Goal: Find contact information: Find contact information

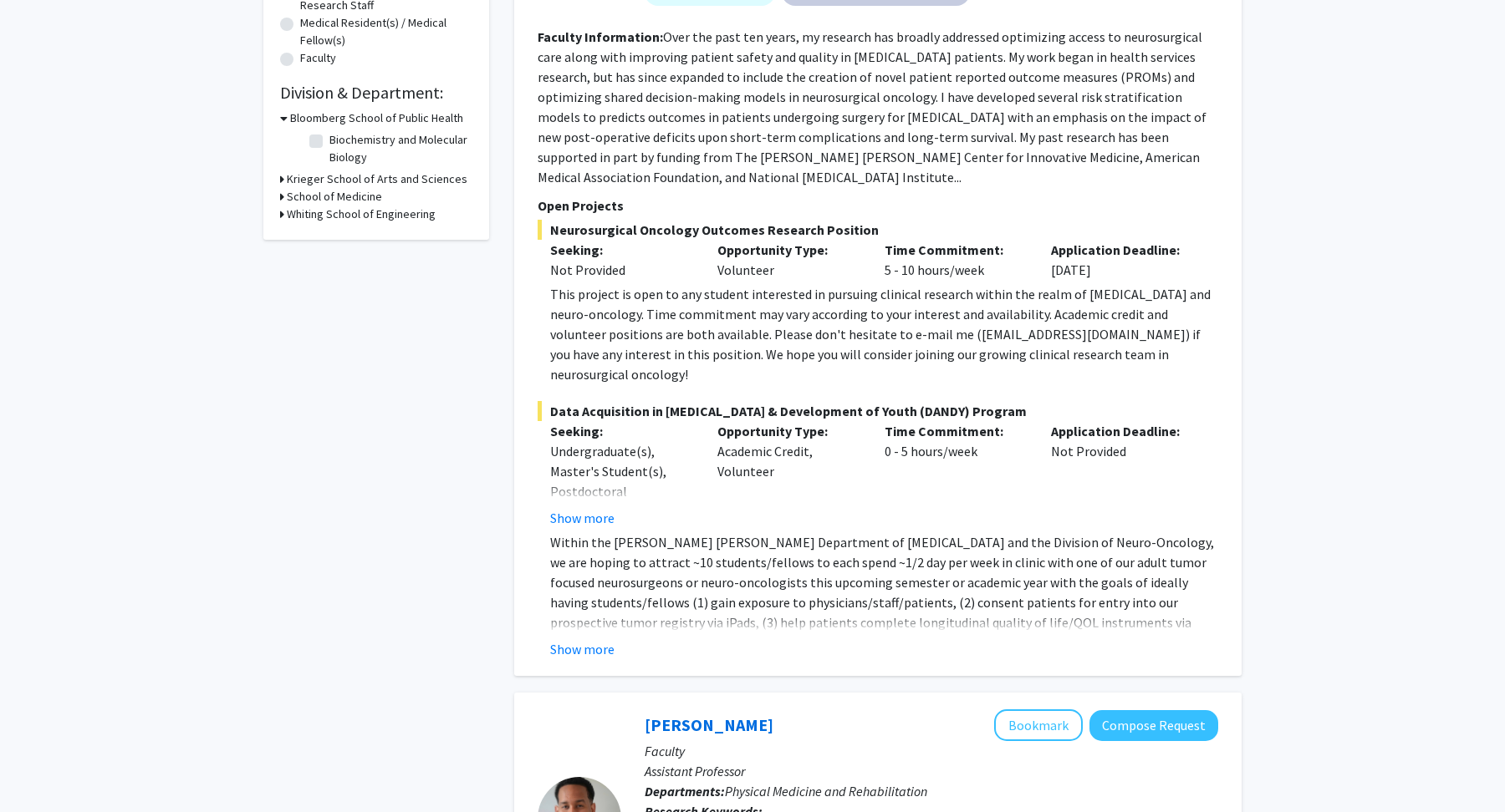
scroll to position [437, 0]
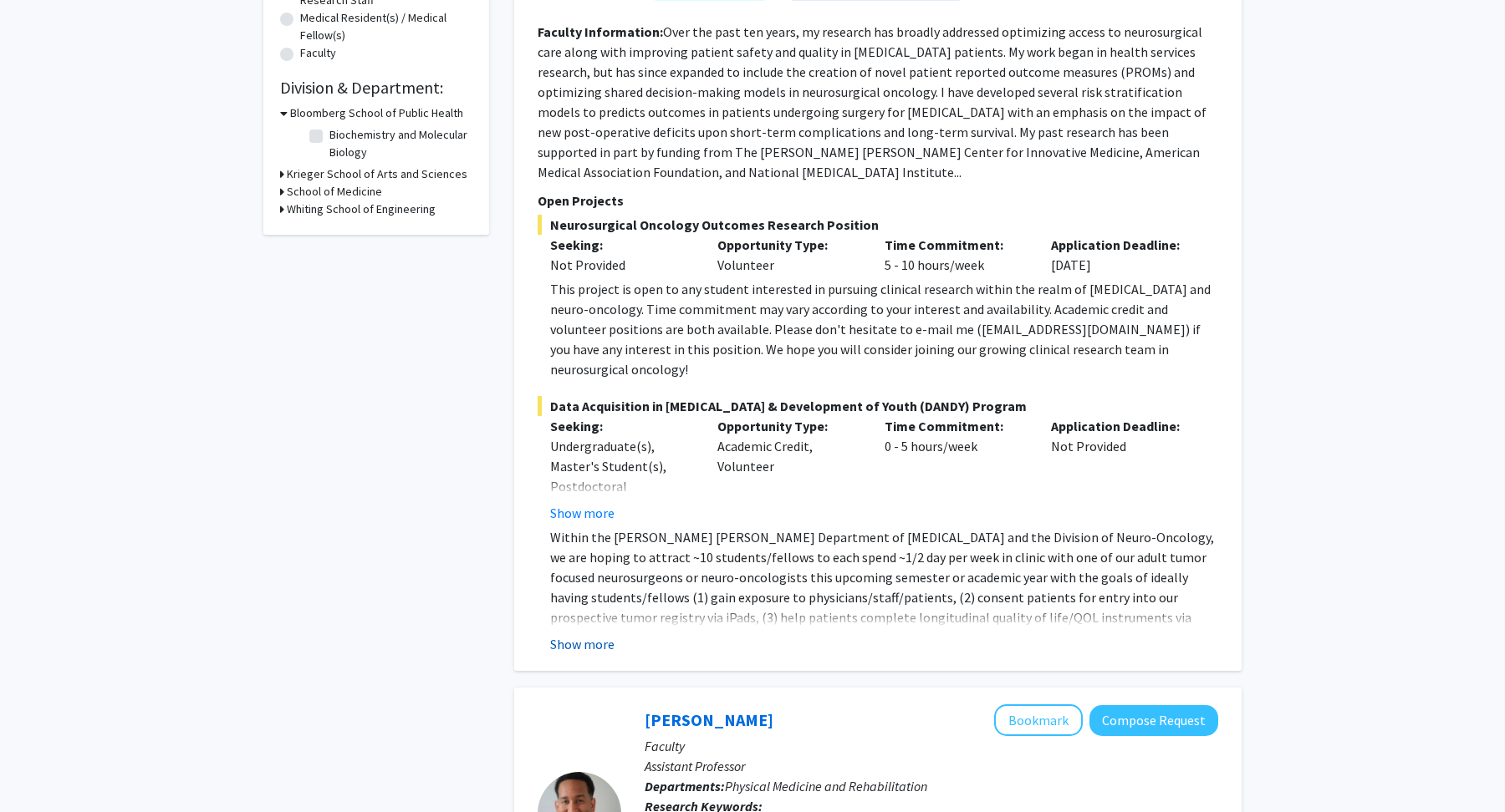
click at [599, 634] on button "Show more" at bounding box center [582, 644] width 65 height 20
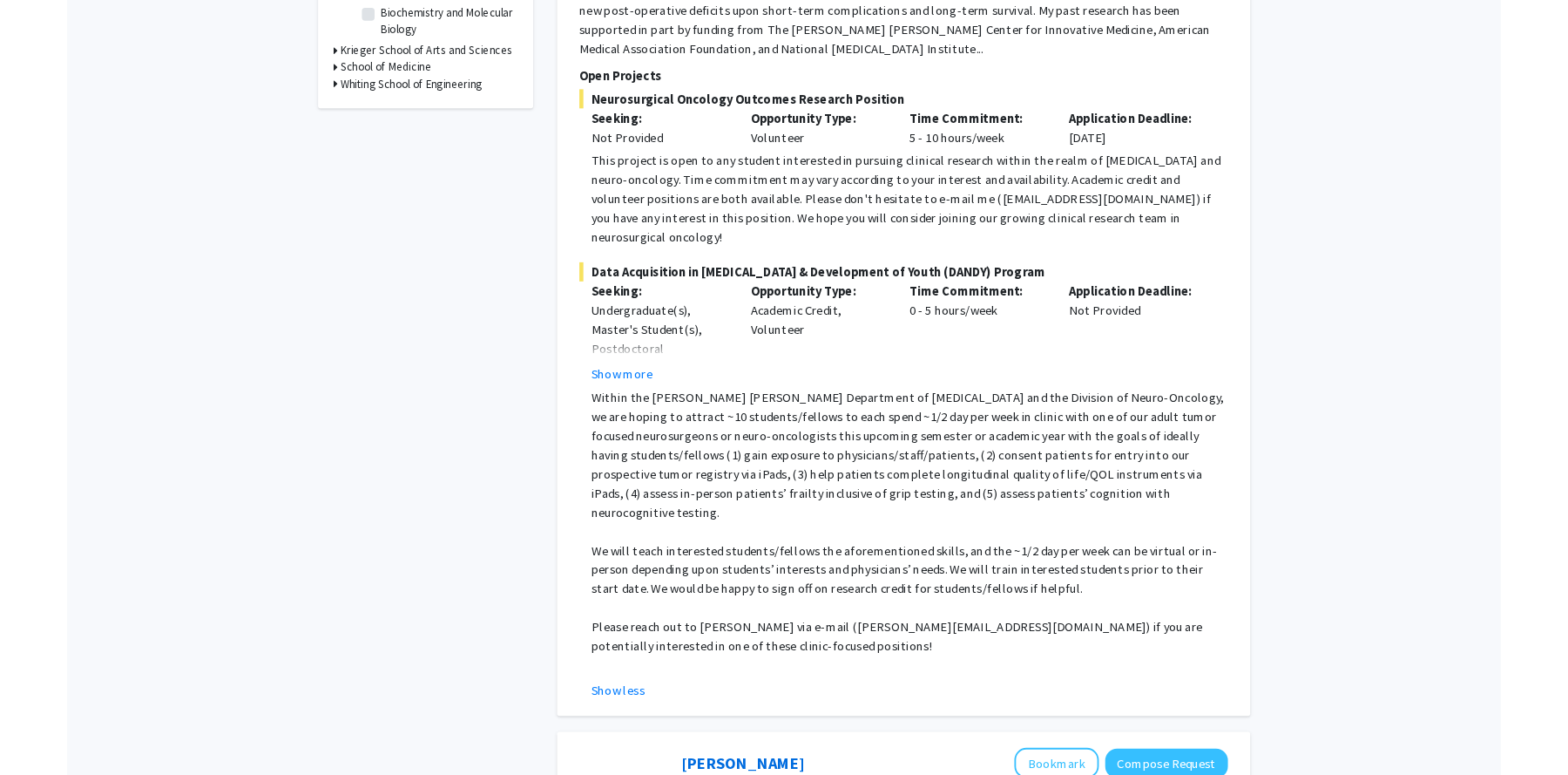
scroll to position [602, 0]
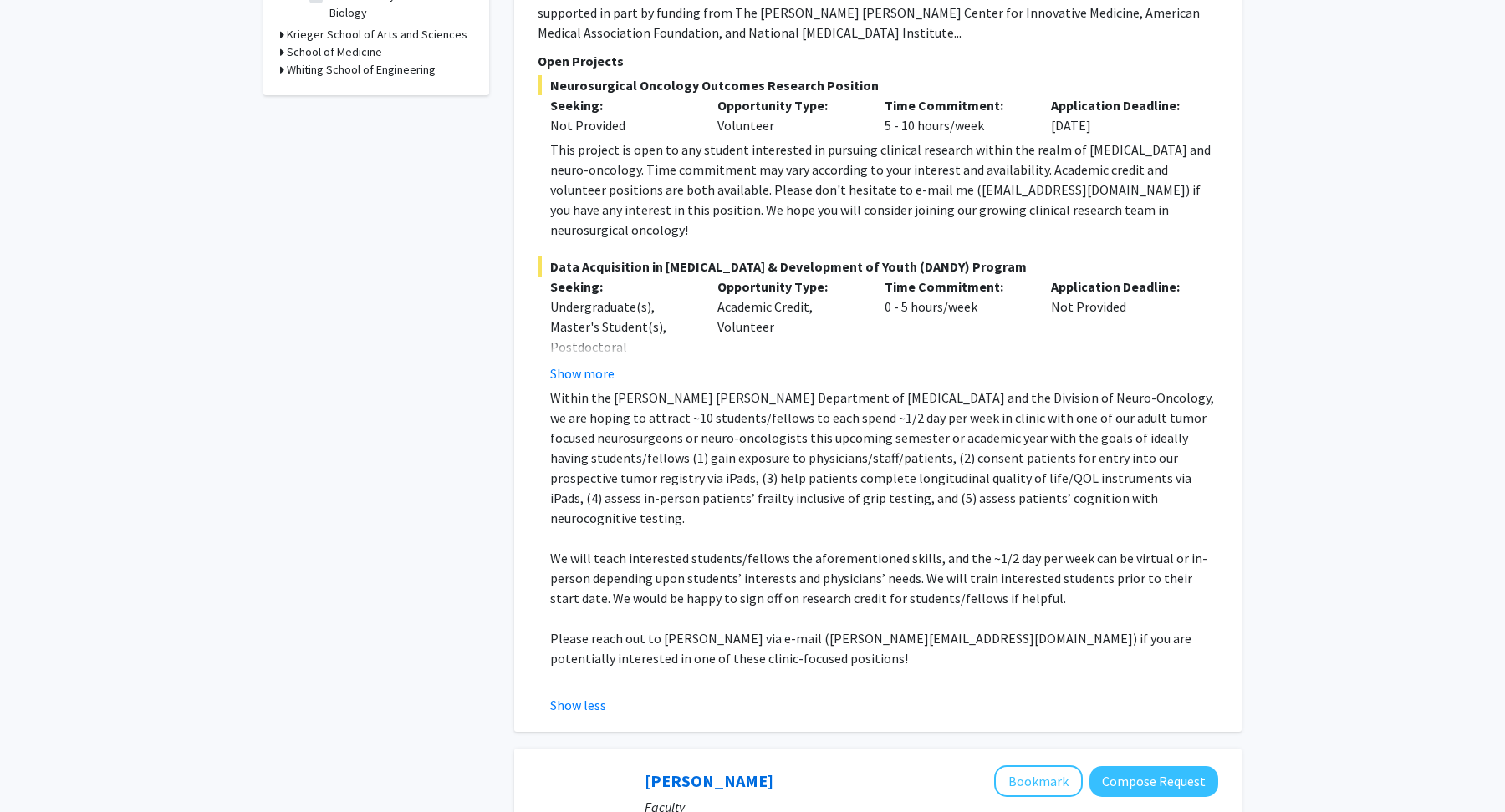
click at [842, 441] on p "Within the [PERSON_NAME] [PERSON_NAME] Department of [MEDICAL_DATA] and the Div…" at bounding box center [883, 458] width 668 height 141
drag, startPoint x: 818, startPoint y: 579, endPoint x: 881, endPoint y: 578, distance: 63.0
click at [882, 629] on p "Please reach out to [PERSON_NAME] via e-mail ([PERSON_NAME][EMAIL_ADDRESS][DOMA…" at bounding box center [883, 649] width 668 height 40
drag, startPoint x: 903, startPoint y: 578, endPoint x: 859, endPoint y: 575, distance: 44.1
click at [859, 629] on p "Please reach out to [PERSON_NAME] via e-mail ([PERSON_NAME][EMAIL_ADDRESS][DOMA…" at bounding box center [883, 649] width 668 height 40
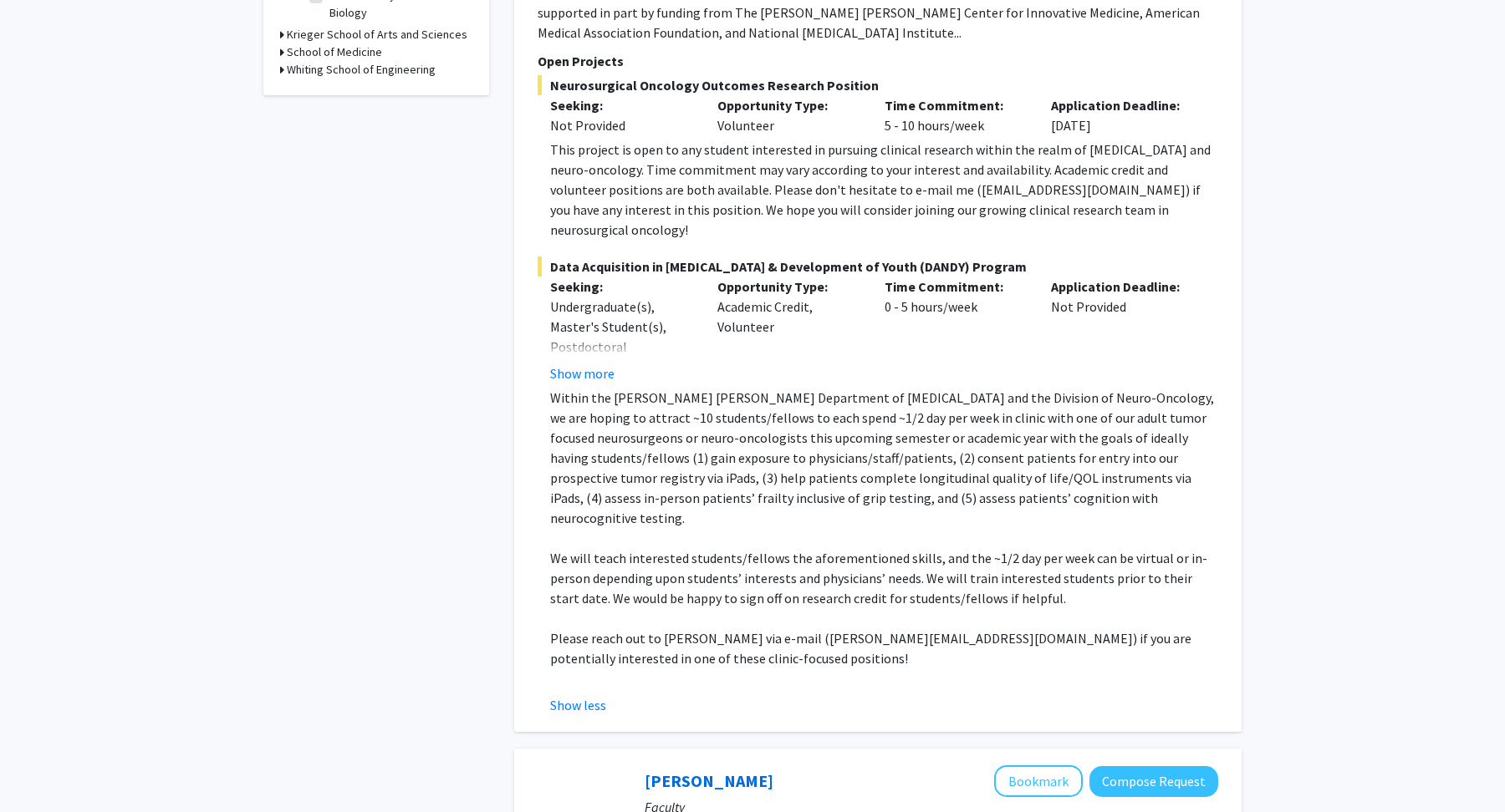
click at [882, 629] on p "Please reach out to [PERSON_NAME] via e-mail ([PERSON_NAME][EMAIL_ADDRESS][DOMA…" at bounding box center [883, 649] width 668 height 40
drag, startPoint x: 909, startPoint y: 581, endPoint x: 841, endPoint y: 578, distance: 68.1
click at [841, 629] on p "Please reach out to [PERSON_NAME] via e-mail ([PERSON_NAME][EMAIL_ADDRESS][DOMA…" at bounding box center [883, 649] width 668 height 40
drag, startPoint x: 905, startPoint y: 579, endPoint x: 820, endPoint y: 579, distance: 85.0
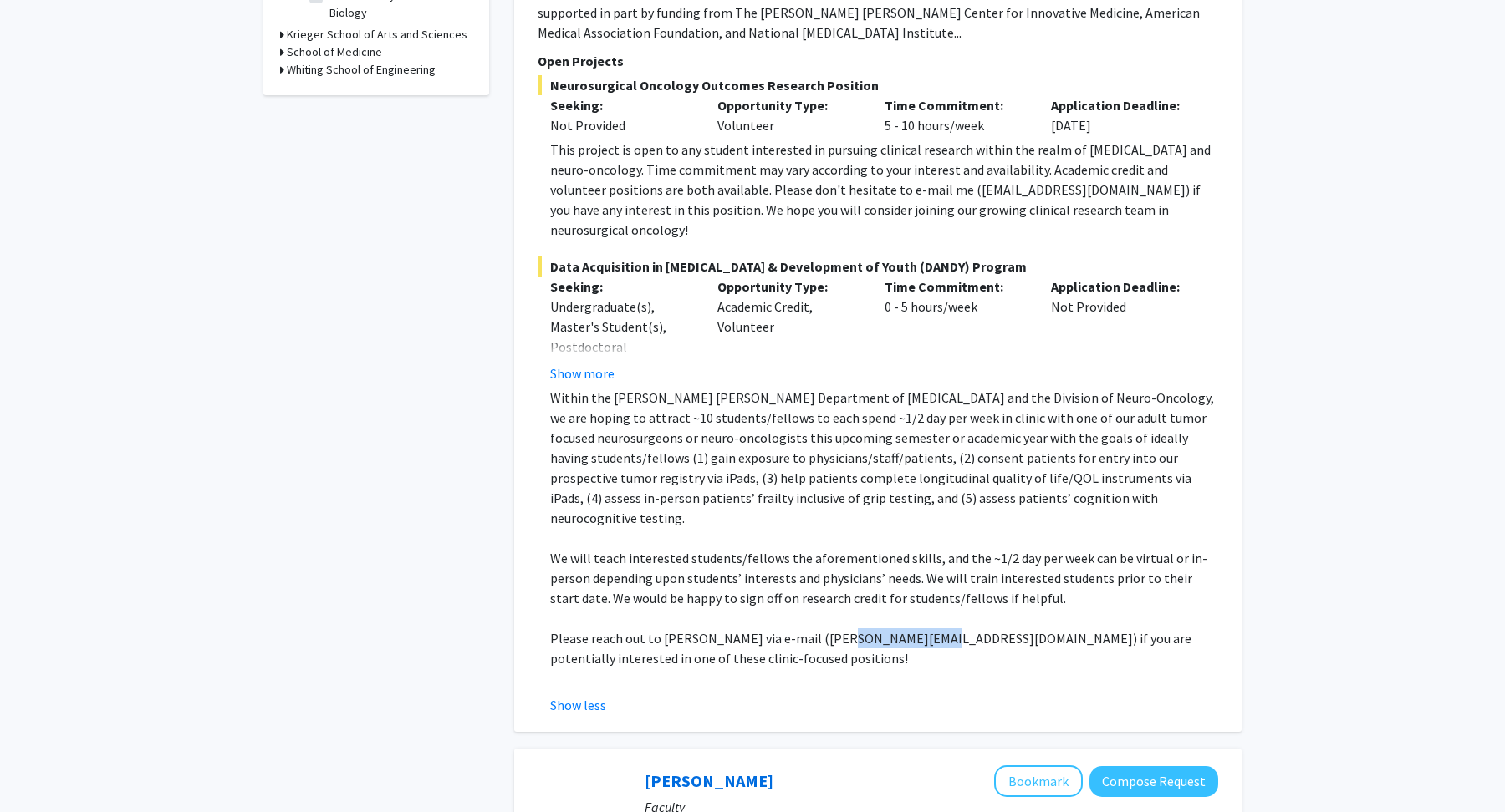
click at [820, 629] on p "Please reach out to [PERSON_NAME] via e-mail ([PERSON_NAME][EMAIL_ADDRESS][DOMA…" at bounding box center [883, 649] width 668 height 40
copy p "[PERSON_NAME][EMAIL_ADDRESS][DOMAIN_NAME]"
